Goal: Transaction & Acquisition: Purchase product/service

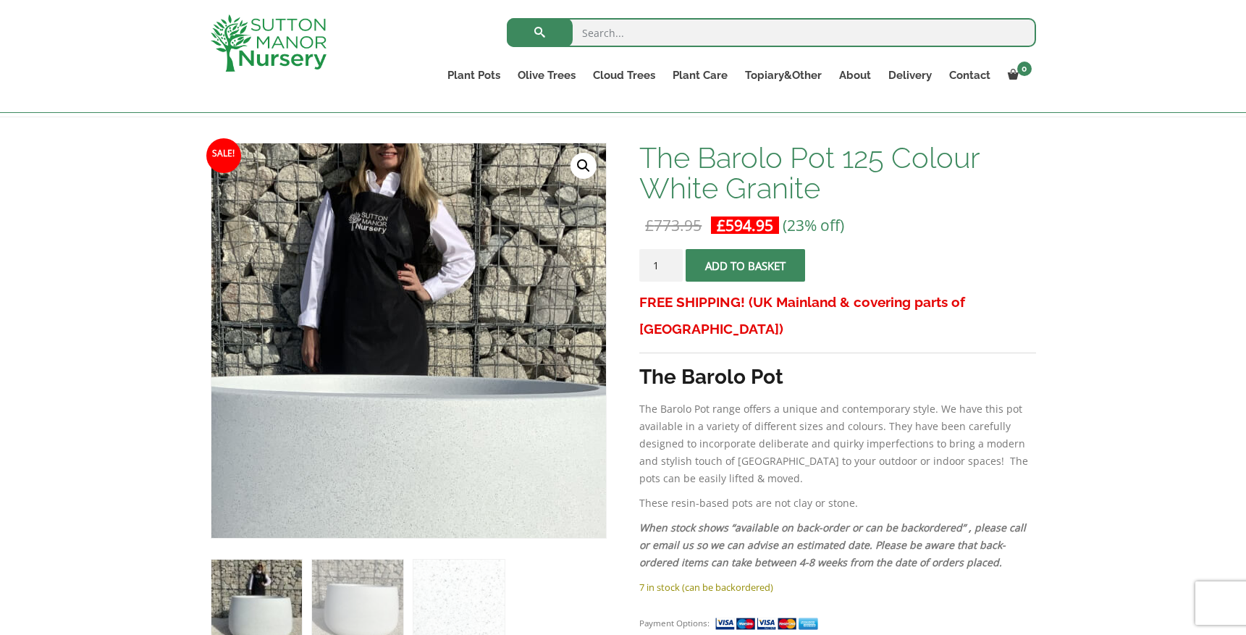
scroll to position [190, 0]
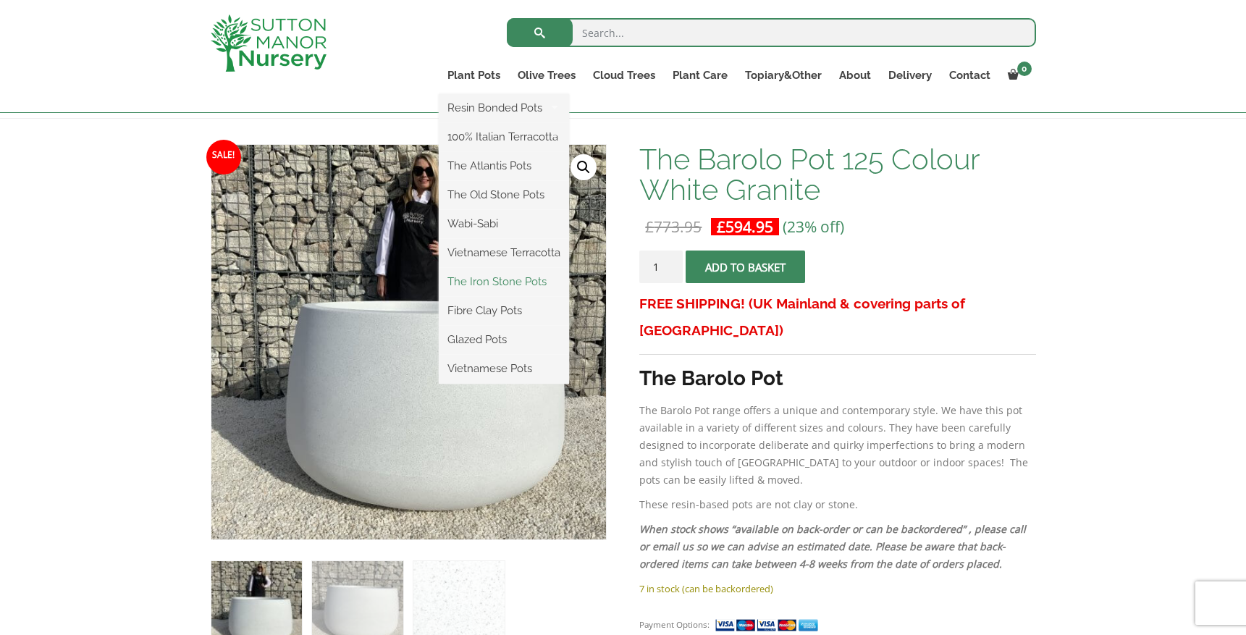
click at [486, 277] on link "The Iron Stone Pots" at bounding box center [504, 282] width 130 height 22
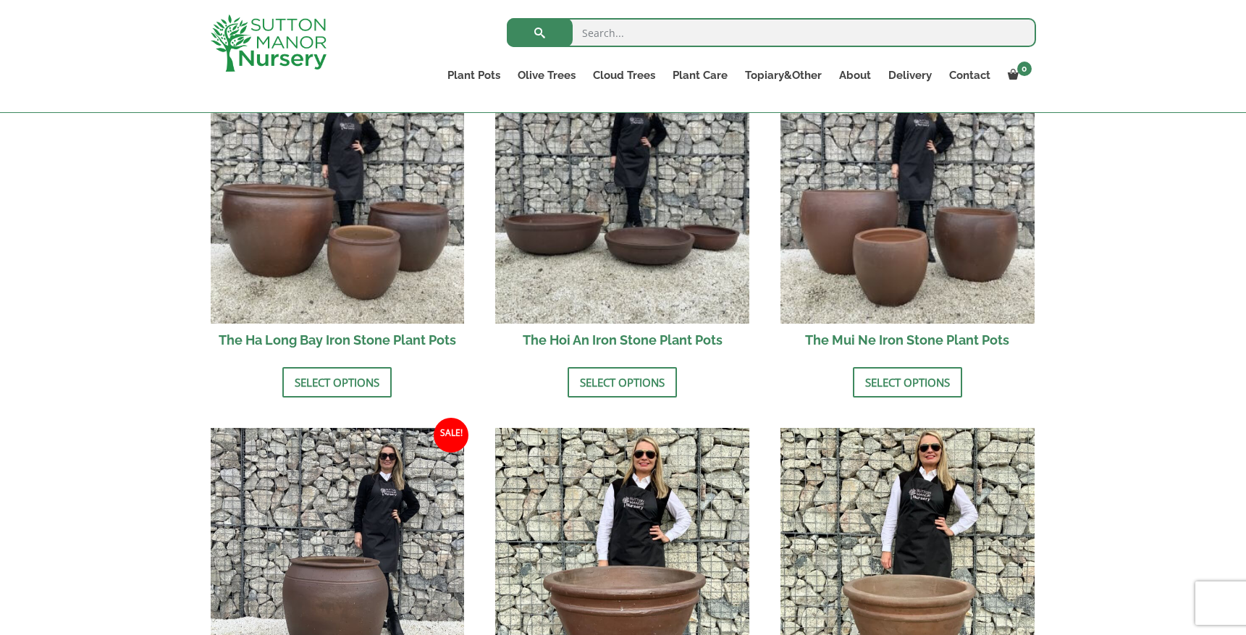
scroll to position [534, 0]
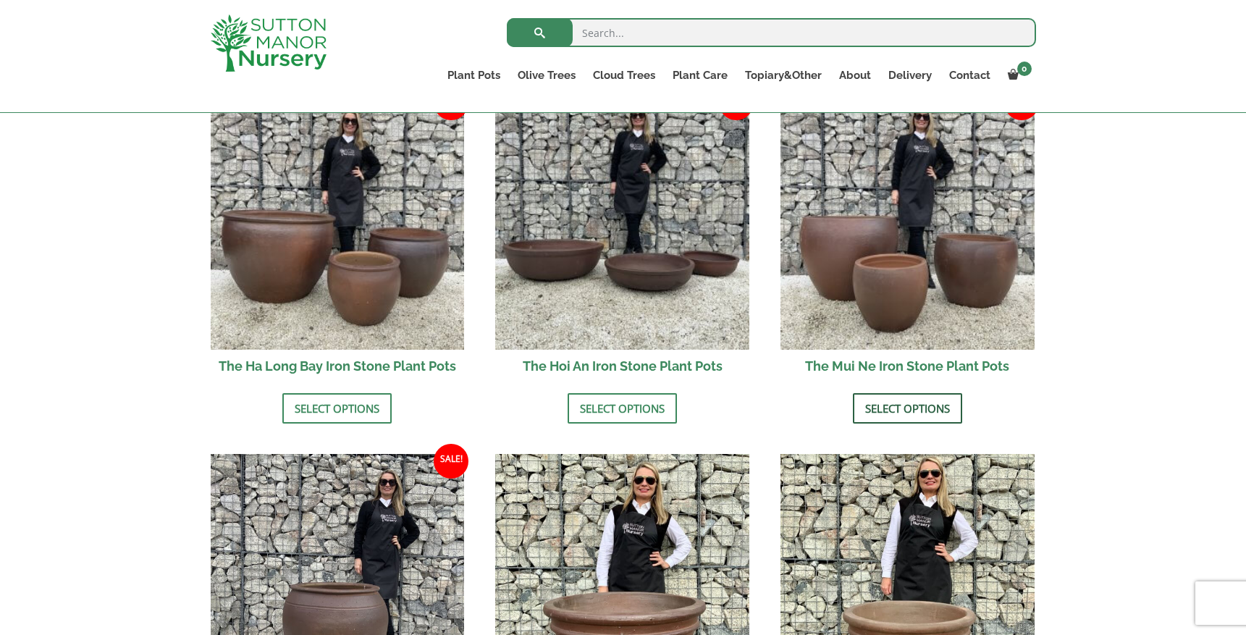
click at [896, 407] on link "Select options" at bounding box center [907, 408] width 109 height 30
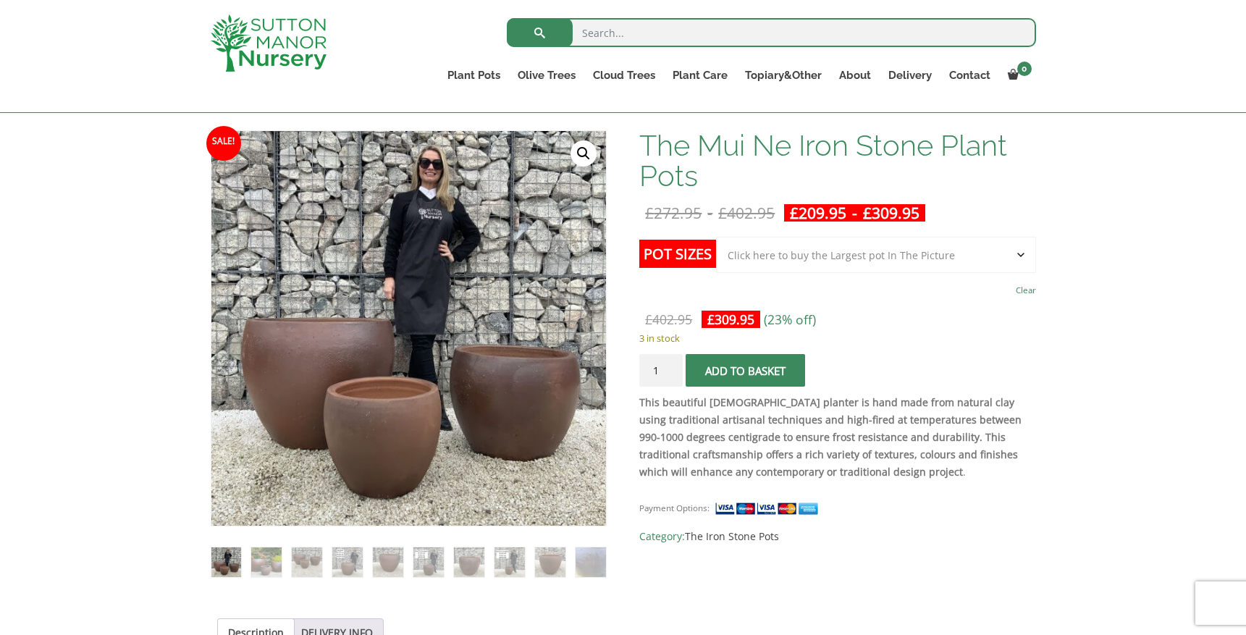
scroll to position [202, 0]
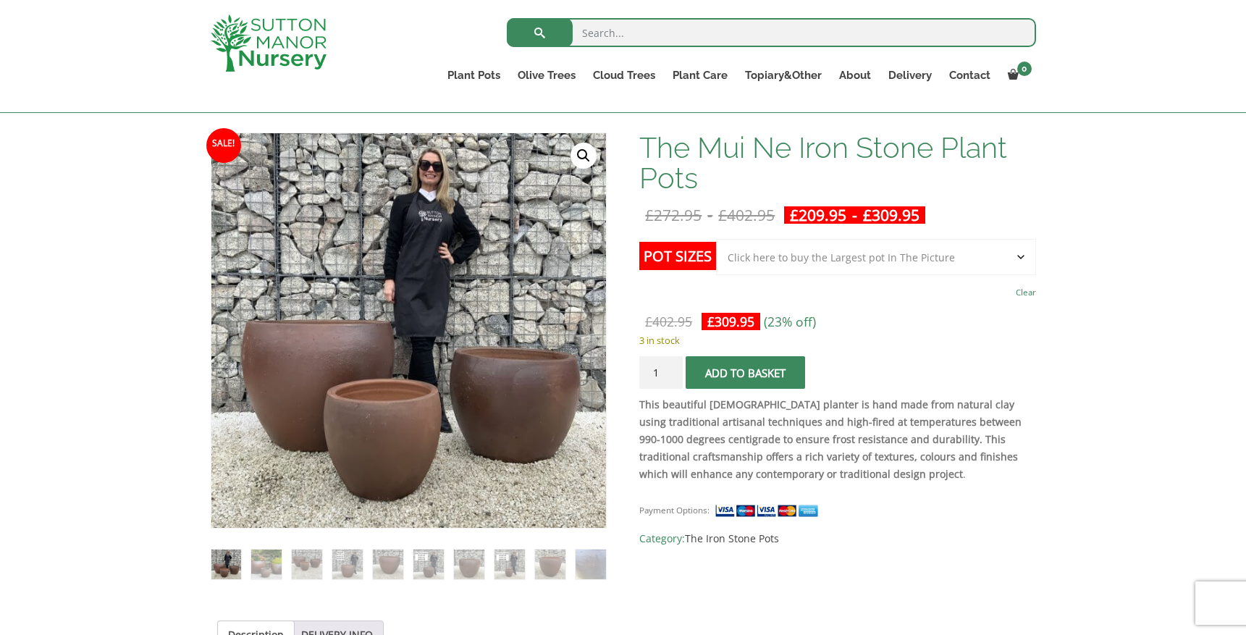
click at [1022, 256] on select "Choose an option Click here to buy the 3rd to Largest Pot In The Picture Click …" at bounding box center [875, 257] width 319 height 36
click at [716, 239] on select "Choose an option Click here to buy the 3rd to Largest Pot In The Picture Click …" at bounding box center [875, 257] width 319 height 36
click at [1020, 261] on select "Choose an option Click here to buy the 3rd to Largest Pot In The Picture Click …" at bounding box center [875, 257] width 319 height 36
click at [716, 239] on select "Choose an option Click here to buy the 3rd to Largest Pot In The Picture Click …" at bounding box center [875, 257] width 319 height 36
click at [1020, 260] on select "Choose an option Click here to buy the 3rd to Largest Pot In The Picture Click …" at bounding box center [875, 257] width 319 height 36
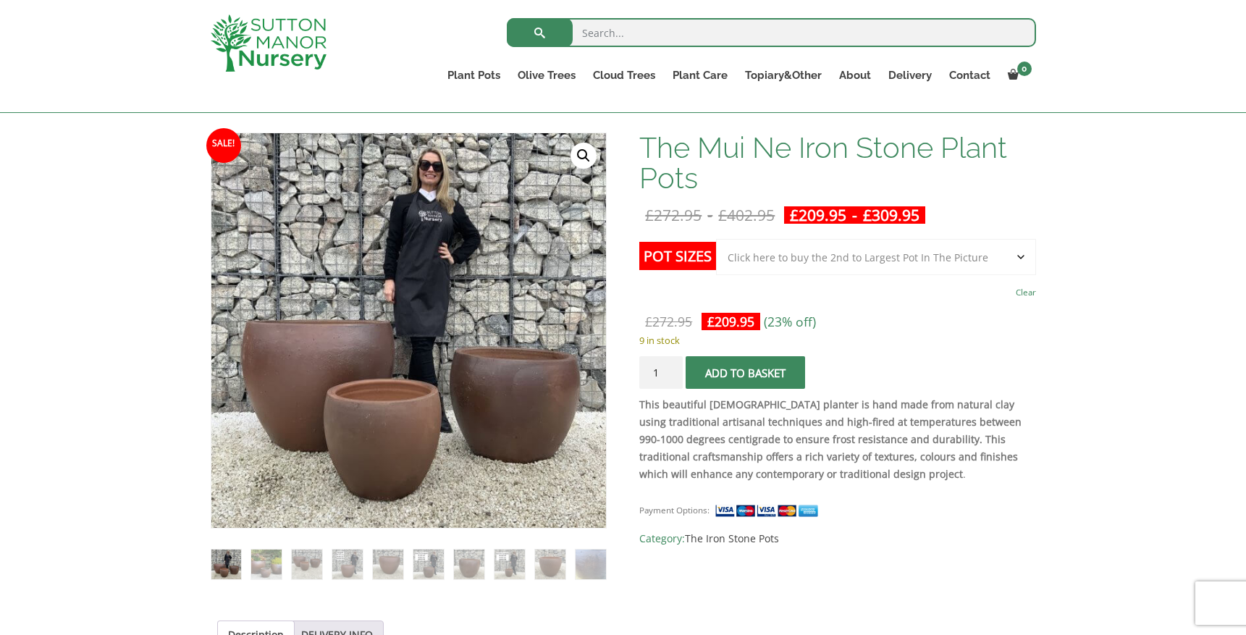
click at [716, 239] on select "Choose an option Click here to buy the 3rd to Largest Pot In The Picture Click …" at bounding box center [875, 257] width 319 height 36
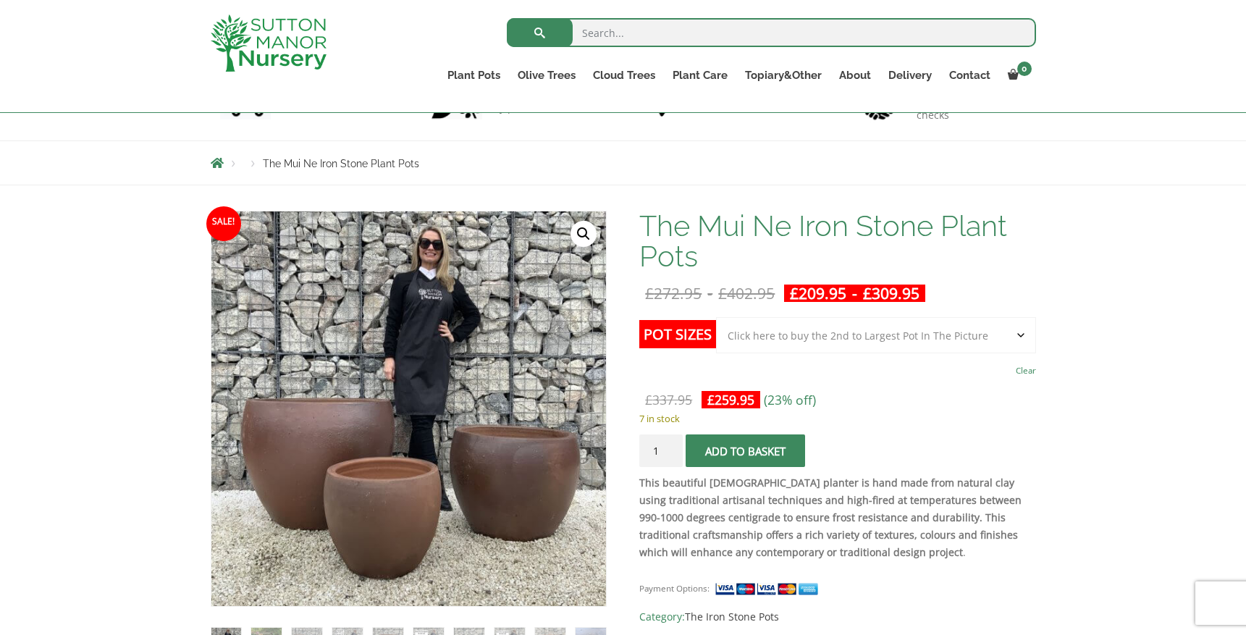
scroll to position [113, 0]
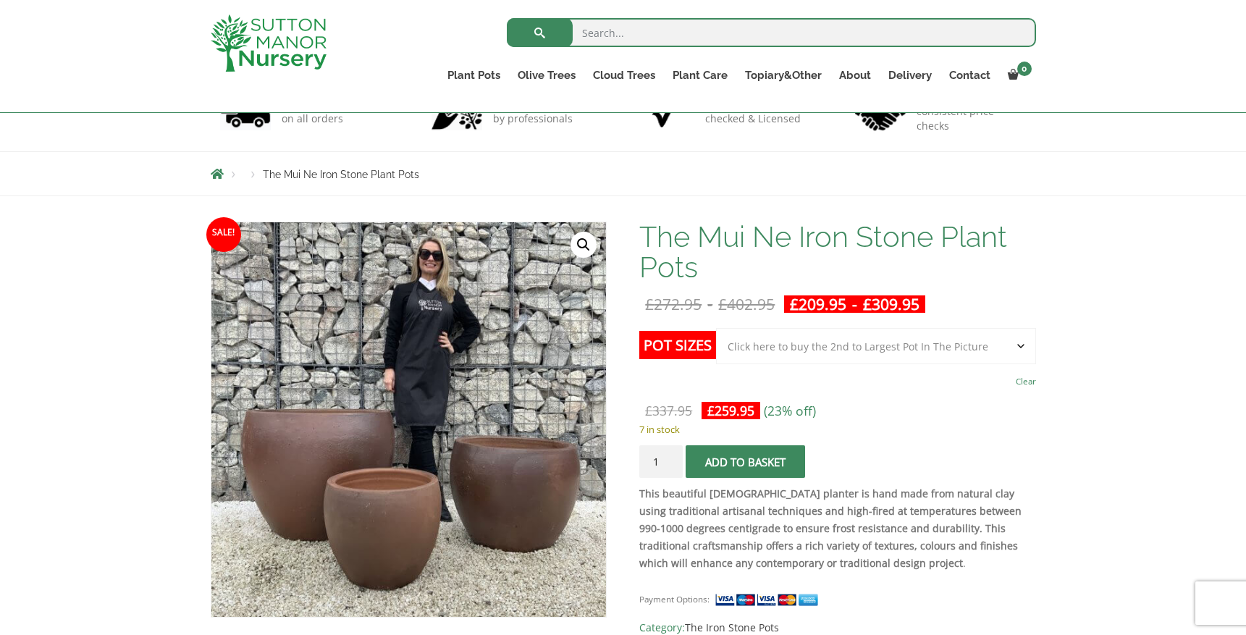
click at [1023, 351] on select "Choose an option Click here to buy the 3rd to Largest Pot In The Picture Click …" at bounding box center [875, 346] width 319 height 36
select select "Click here to buy the Largest pot In The Picture"
click at [716, 328] on select "Choose an option Click here to buy the 3rd to Largest Pot In The Picture Click …" at bounding box center [875, 346] width 319 height 36
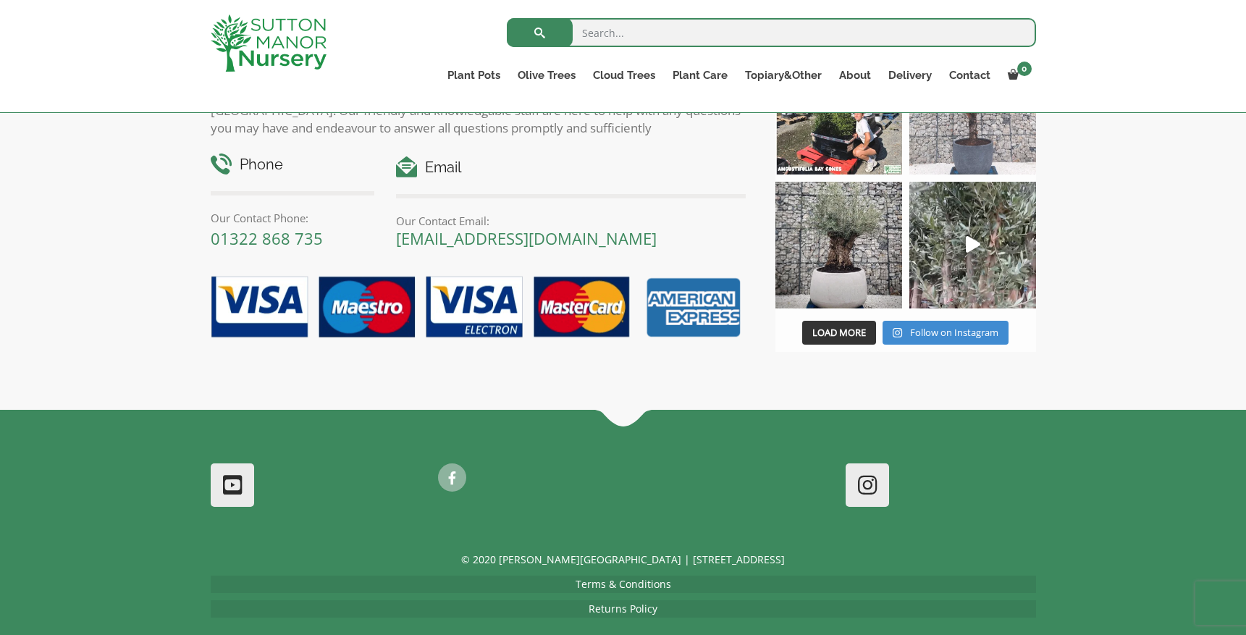
scroll to position [2206, 0]
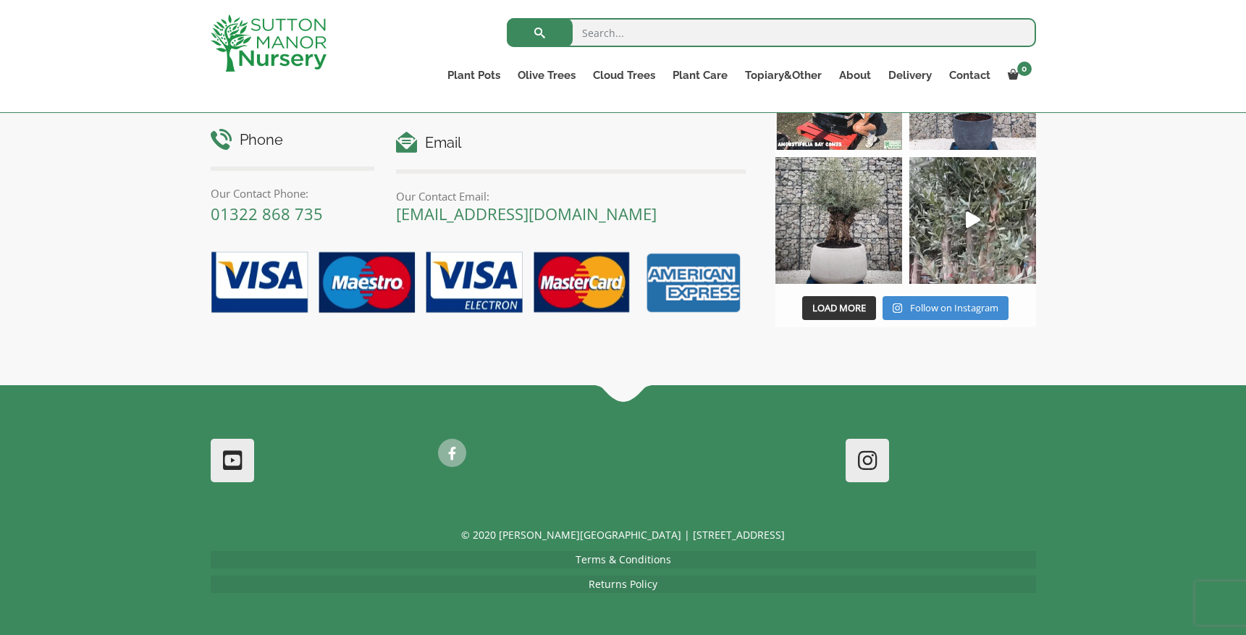
click at [707, 538] on p "© 2020 [PERSON_NAME][GEOGRAPHIC_DATA] | [STREET_ADDRESS]" at bounding box center [623, 534] width 825 height 17
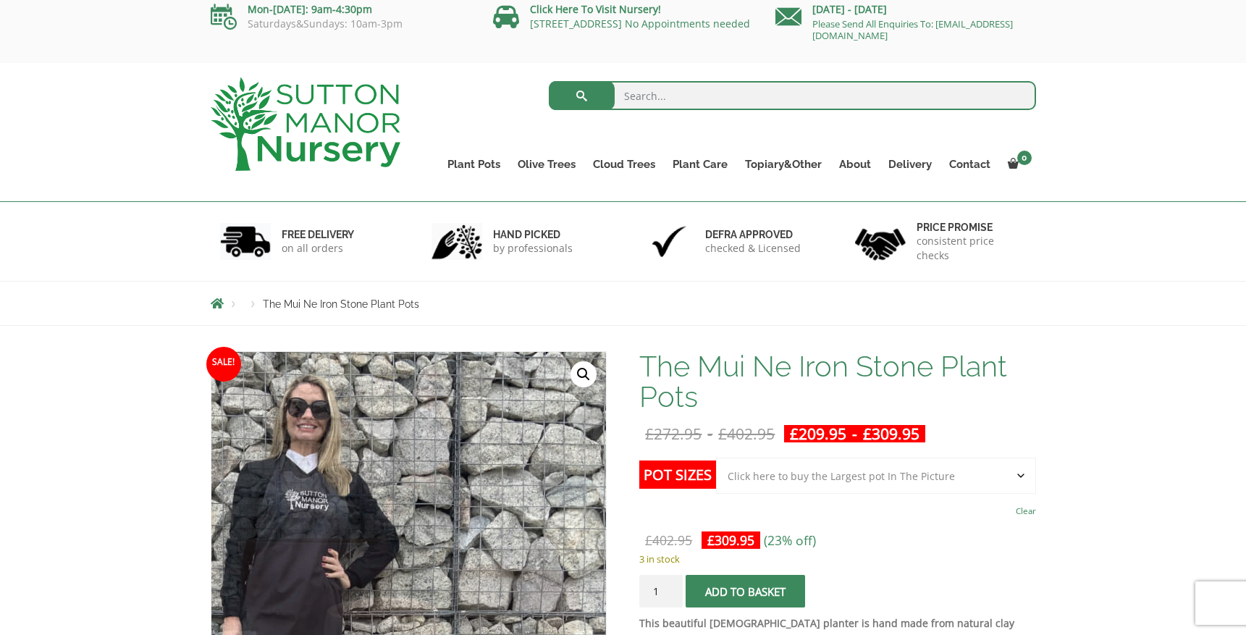
scroll to position [0, 0]
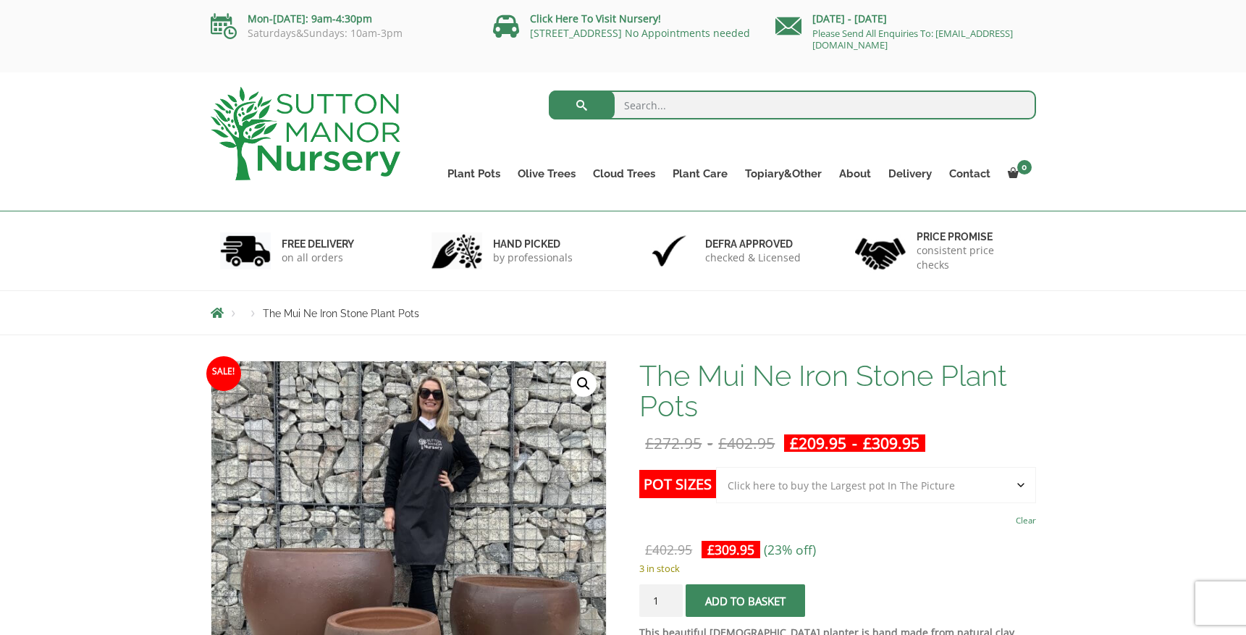
click at [325, 134] on img at bounding box center [306, 133] width 190 height 93
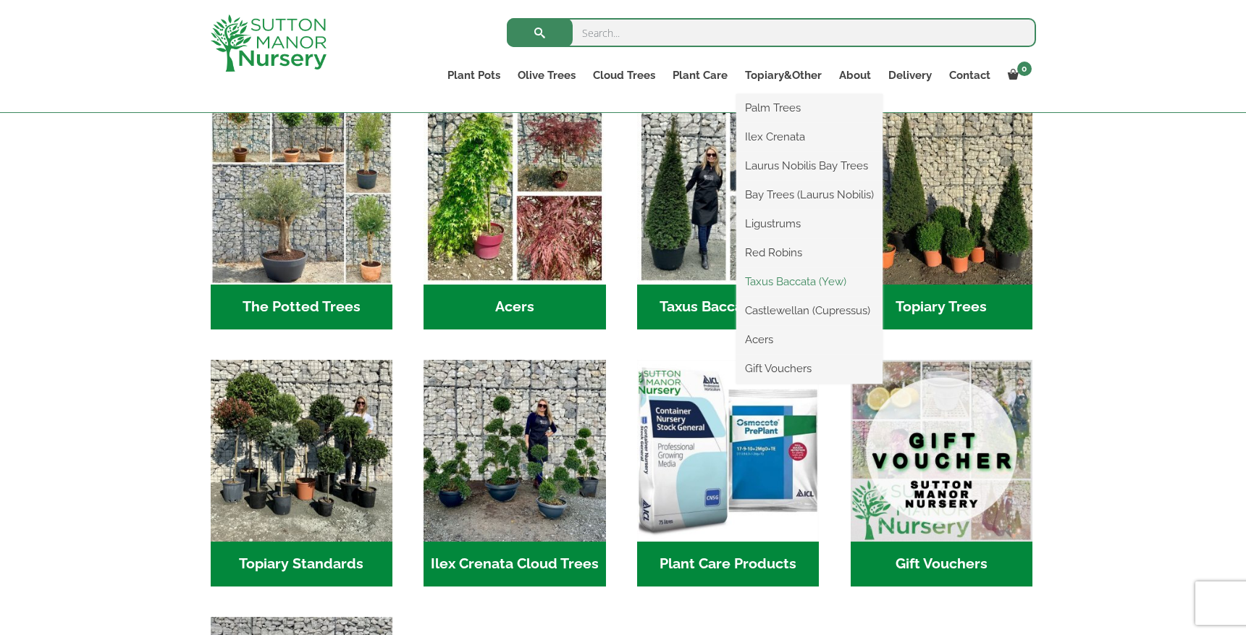
scroll to position [1040, 0]
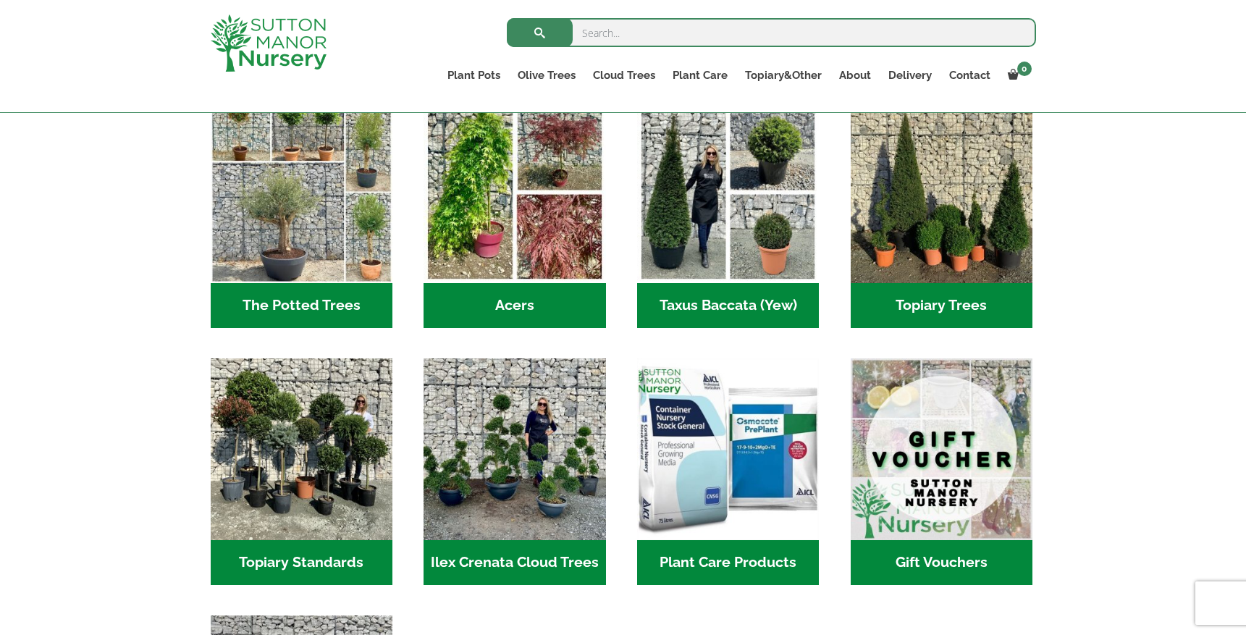
click at [303, 540] on h2 "Topiary Standards (5)" at bounding box center [302, 562] width 182 height 45
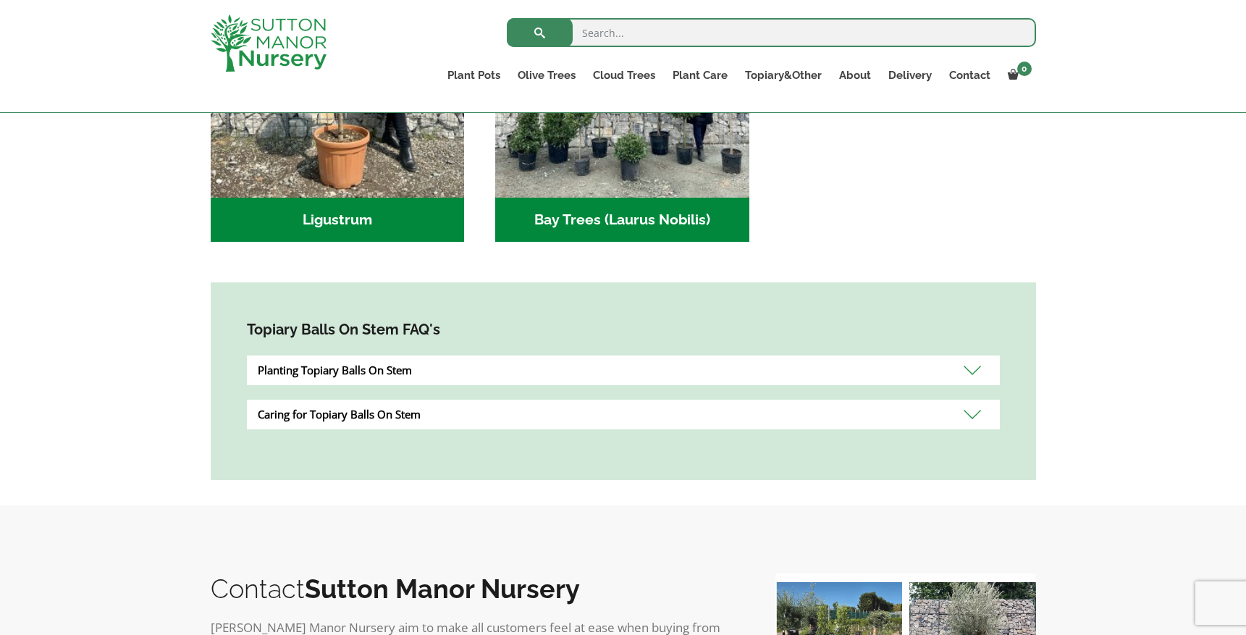
scroll to position [544, 0]
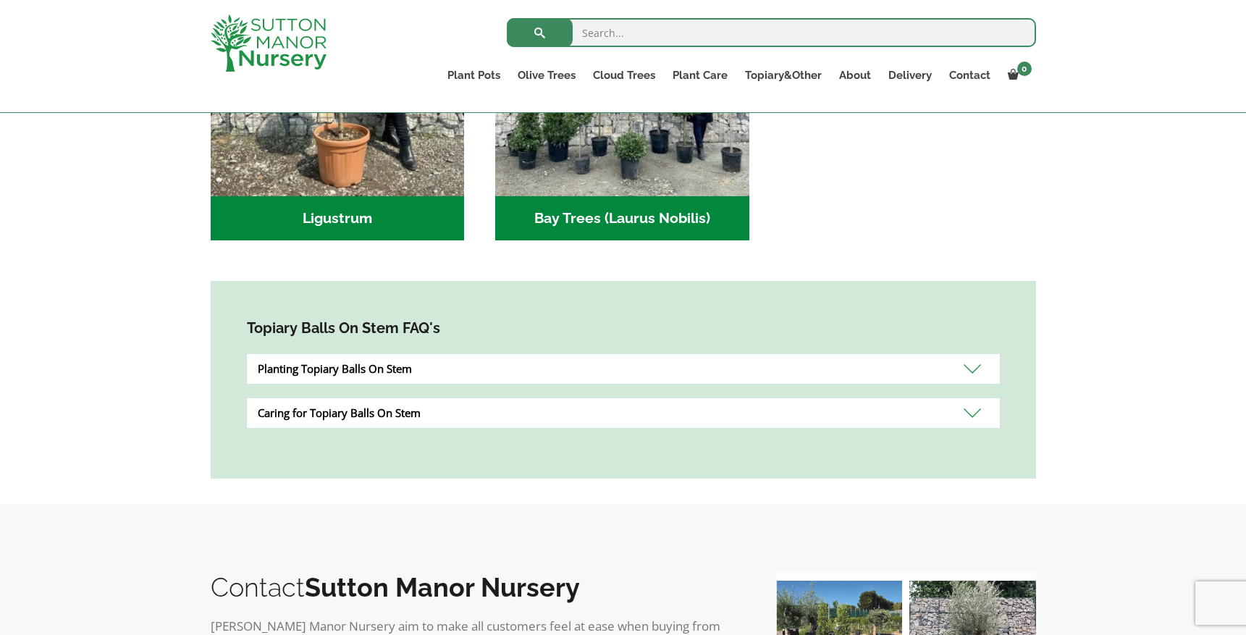
click at [380, 227] on h2 "Ligustrum (2)" at bounding box center [338, 218] width 254 height 45
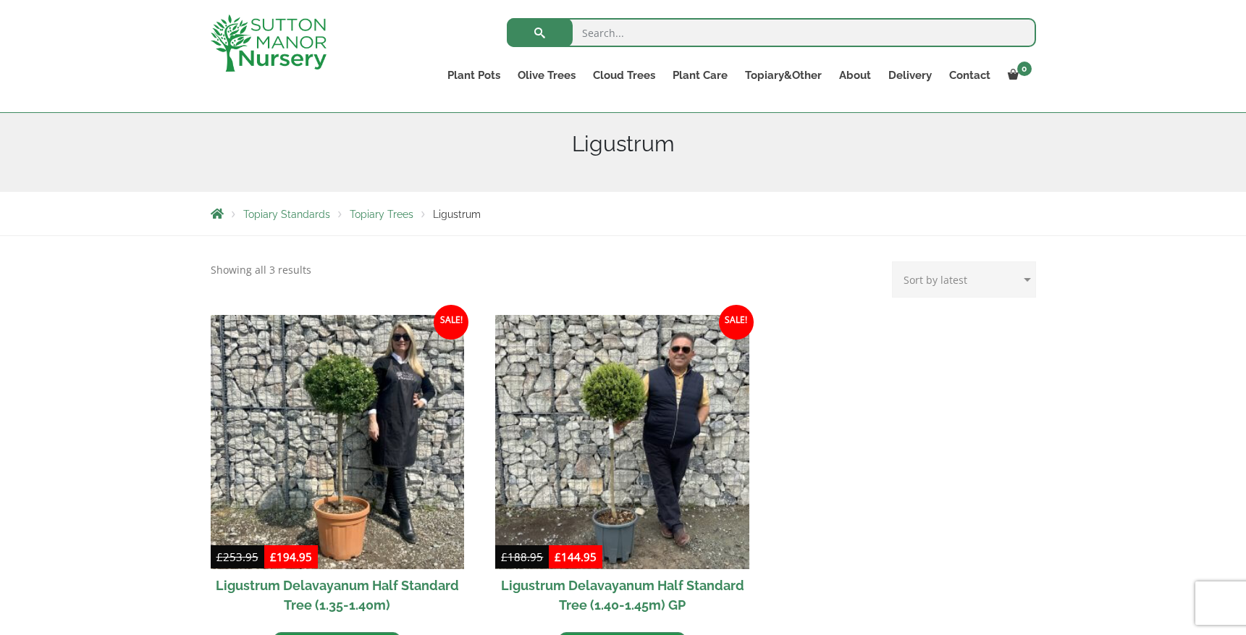
scroll to position [153, 0]
